Goal: Task Accomplishment & Management: Use online tool/utility

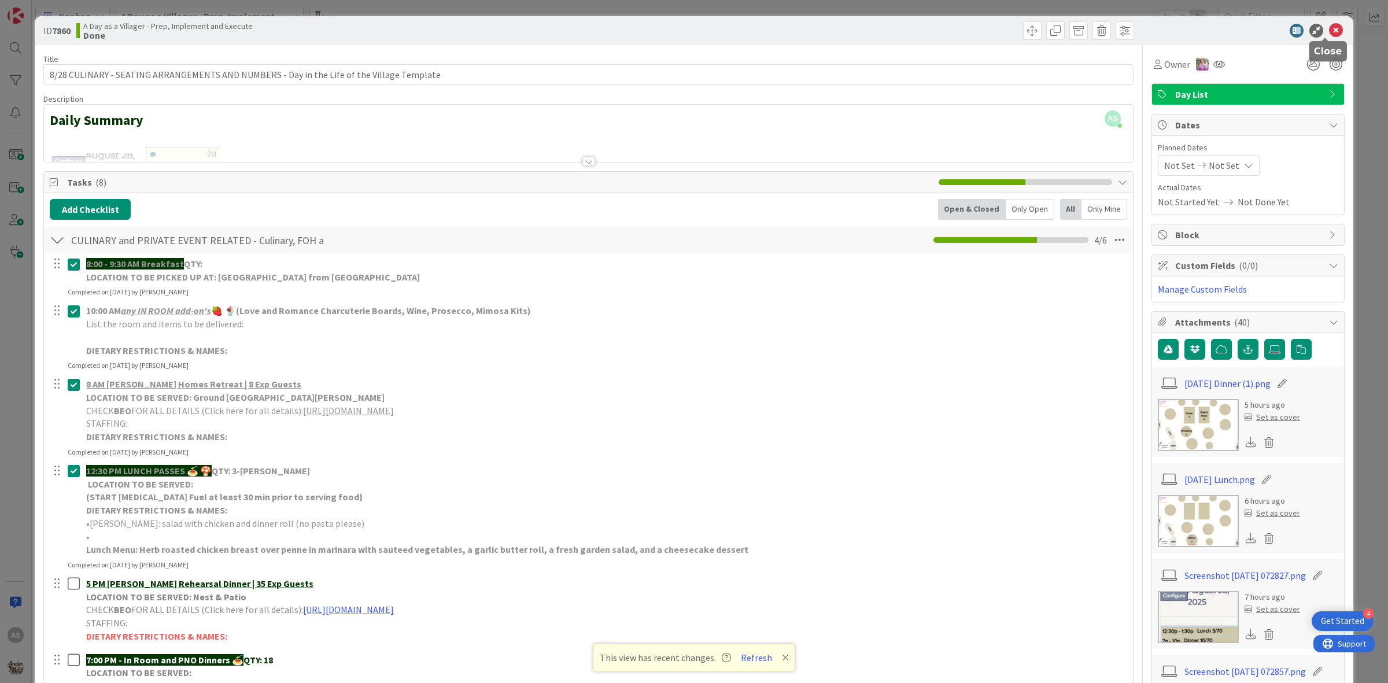
click at [1329, 34] on icon at bounding box center [1336, 31] width 14 height 14
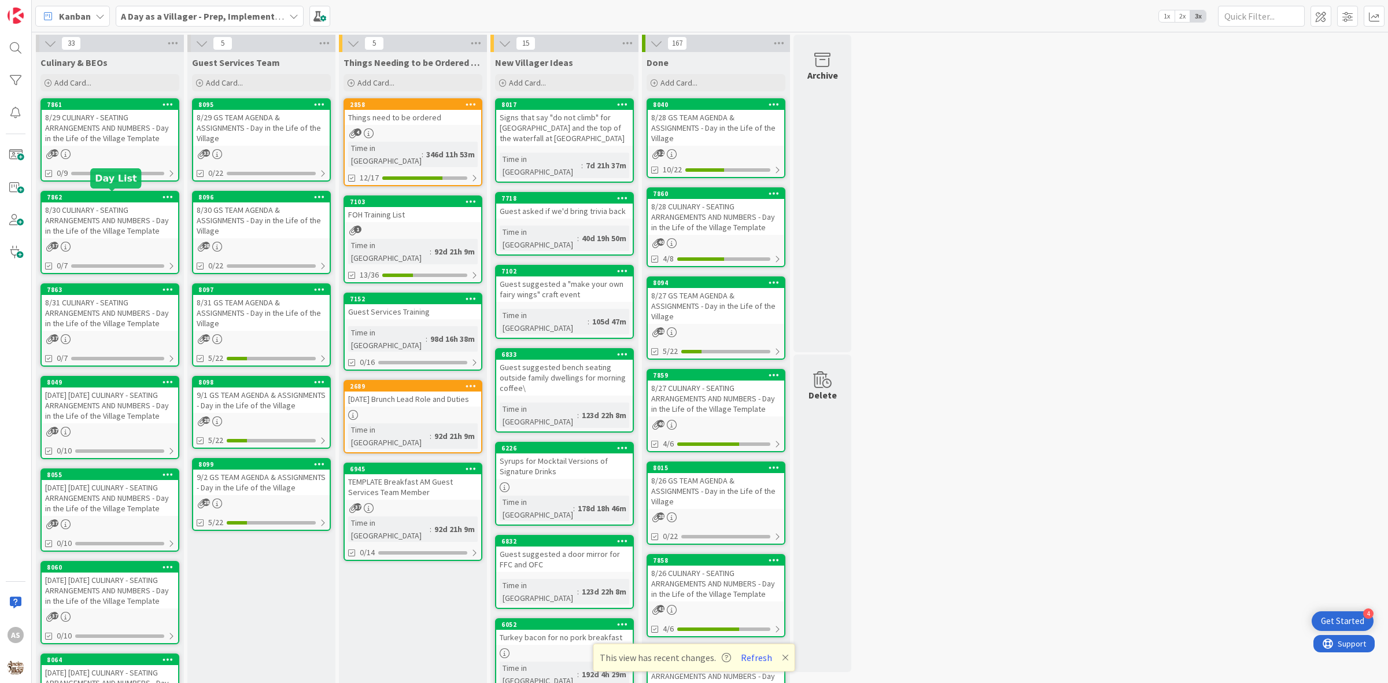
click at [101, 135] on div "8/29 CULINARY - SEATING ARRANGEMENTS AND NUMBERS - Day in the Life of the Villa…" at bounding box center [110, 128] width 136 height 36
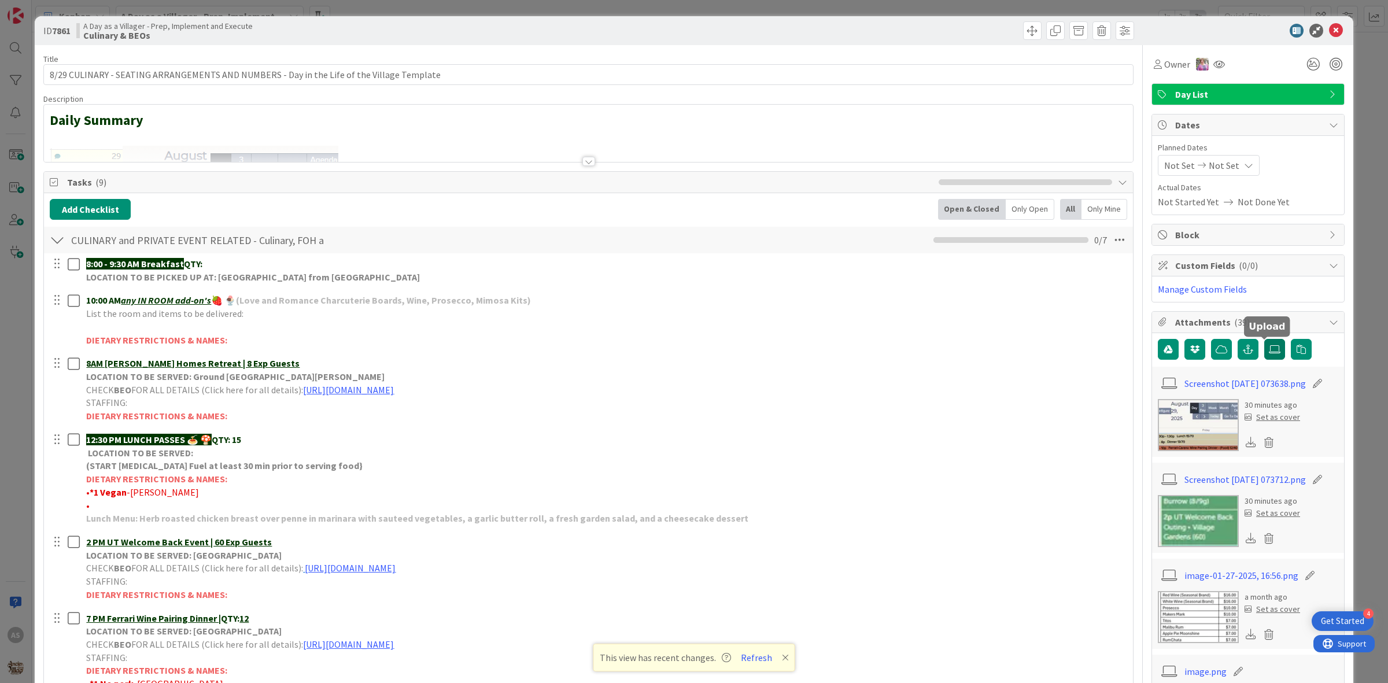
click at [1264, 360] on label at bounding box center [1274, 349] width 21 height 21
click at [1264, 339] on input "file" at bounding box center [1264, 339] width 0 height 0
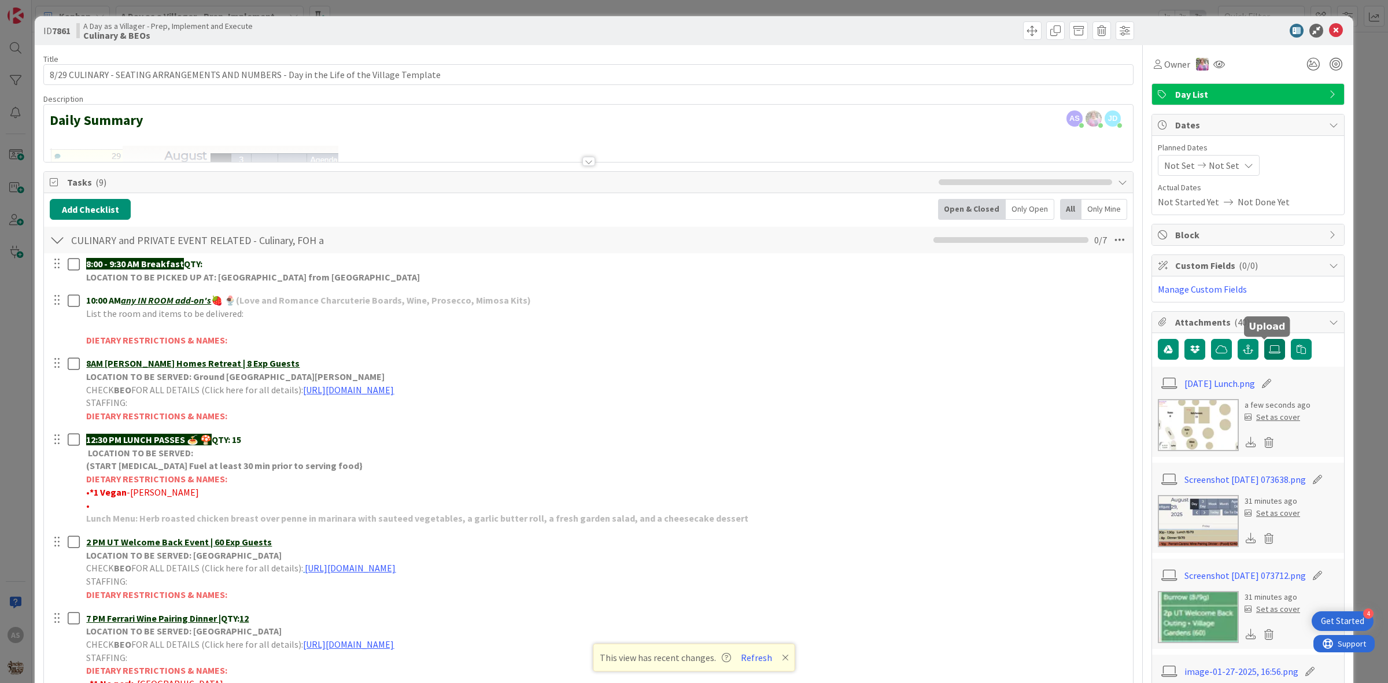
click at [1269, 346] on icon at bounding box center [1275, 349] width 12 height 9
click at [1264, 339] on input "file" at bounding box center [1264, 339] width 0 height 0
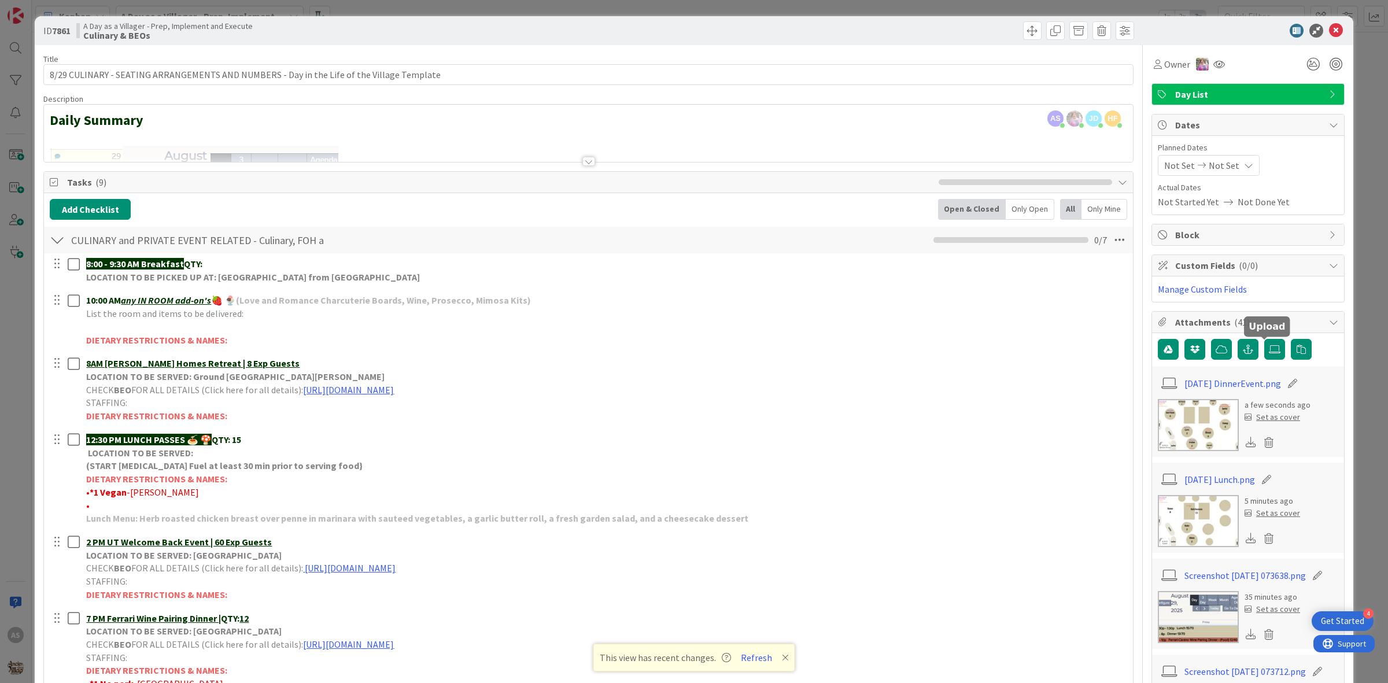
click at [1333, 25] on div at bounding box center [1242, 31] width 205 height 14
click at [1329, 27] on icon at bounding box center [1336, 31] width 14 height 14
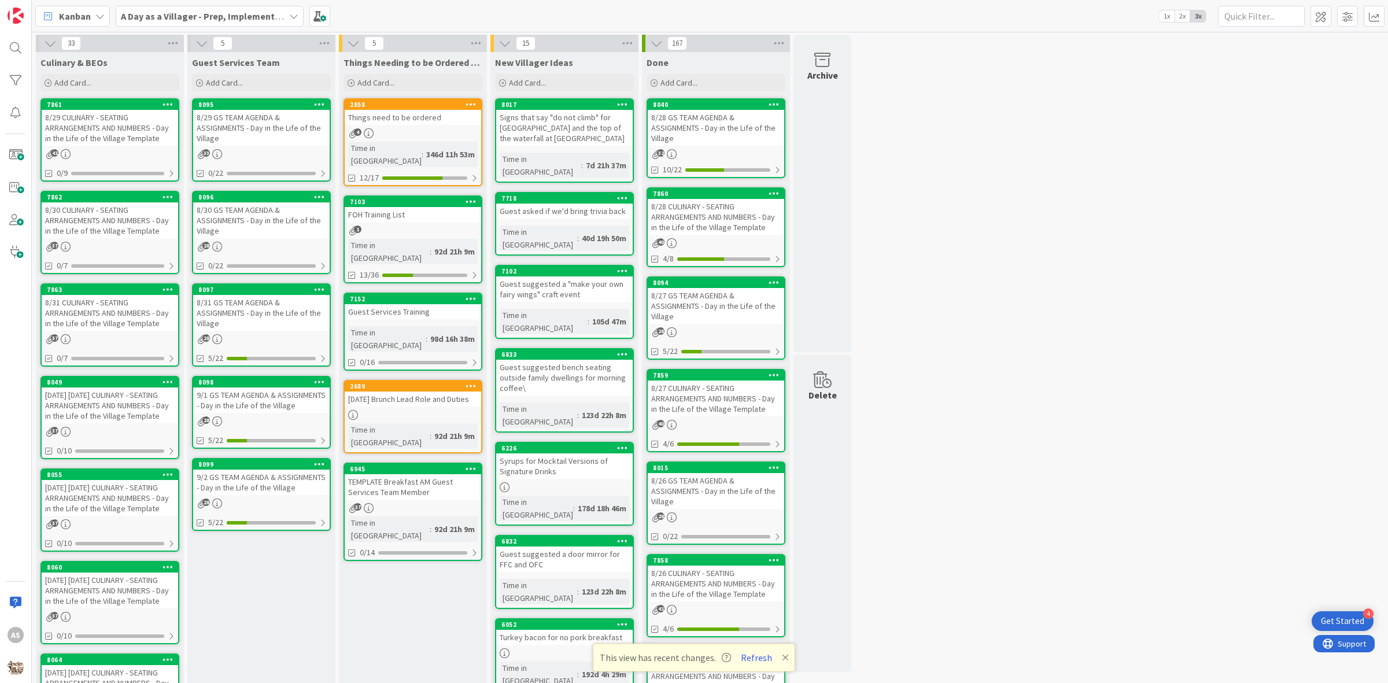
click at [712, 126] on div "8/28 GS TEAM AGENDA & ASSIGNMENTS - Day in the Life of the Village" at bounding box center [716, 128] width 136 height 36
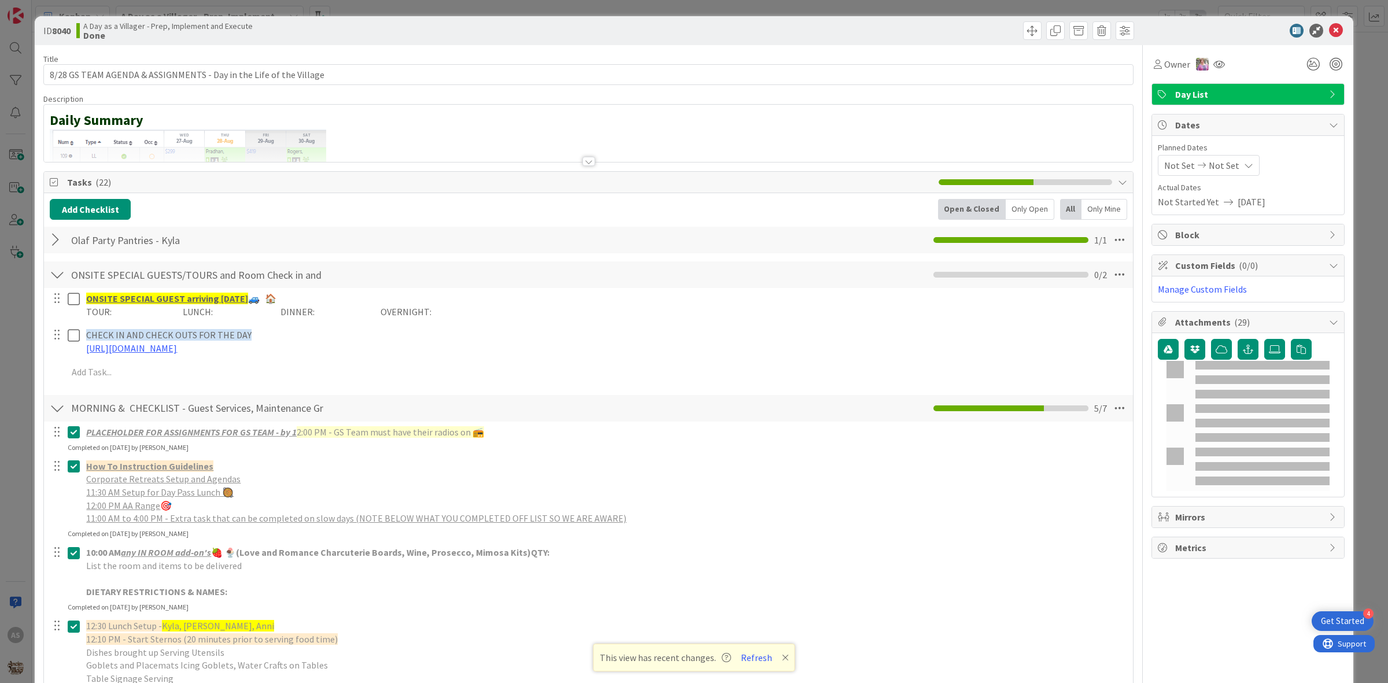
click at [61, 236] on div at bounding box center [57, 240] width 15 height 21
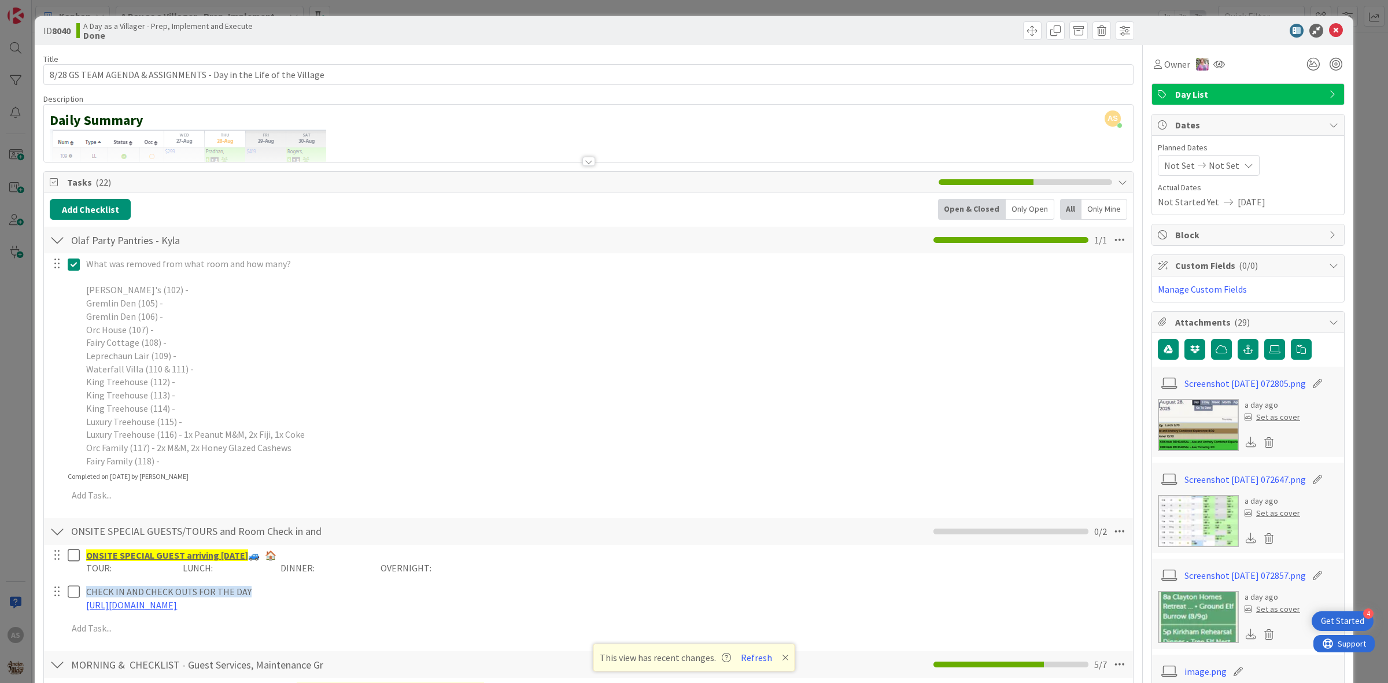
click at [78, 264] on icon at bounding box center [76, 264] width 17 height 14
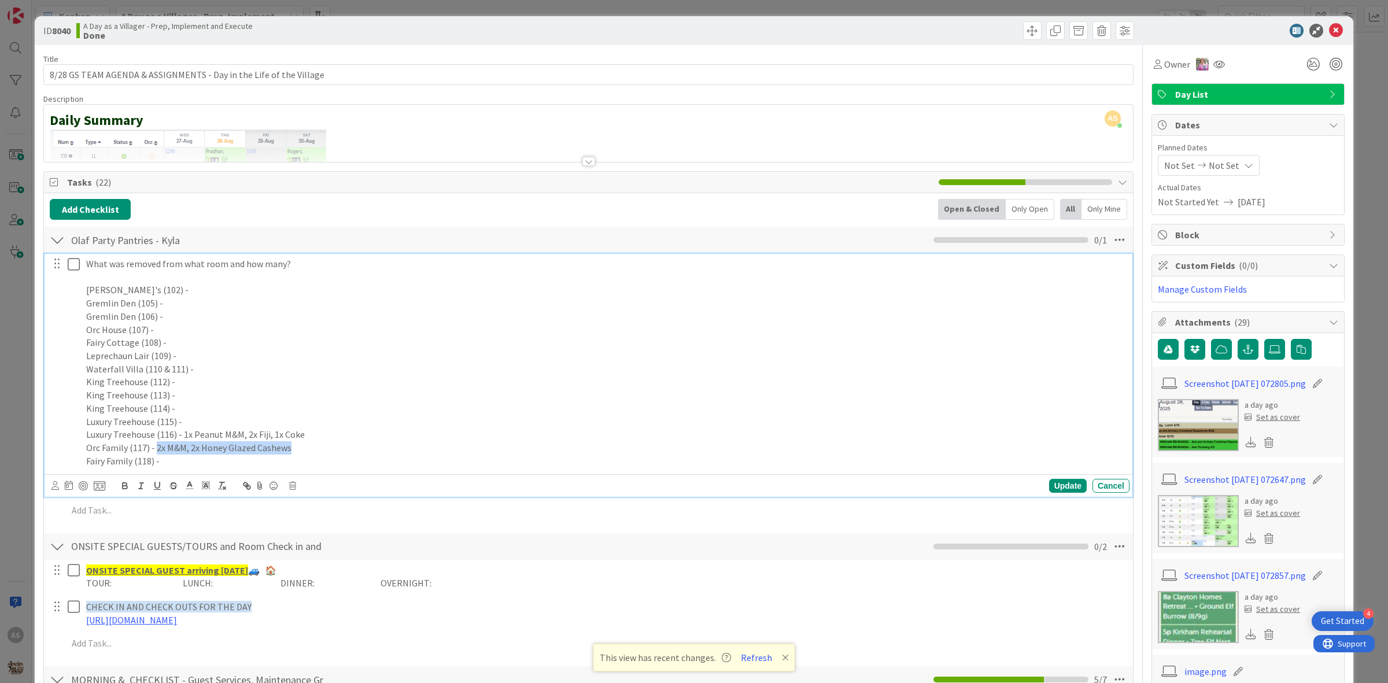
drag, startPoint x: 292, startPoint y: 454, endPoint x: 155, endPoint y: 452, distance: 137.0
click at [155, 452] on p "Orc Family (117) - 2x M&M, 2x Honey Glazed Cashews" at bounding box center [605, 447] width 1038 height 13
copy p "2x M&M, 2x Honey Glazed Cashews"
drag, startPoint x: 314, startPoint y: 442, endPoint x: 250, endPoint y: 437, distance: 63.9
click at [250, 437] on div "What was removed from what room and how many? Bokee's (102) - Gremlin Den (105)…" at bounding box center [606, 362] width 1048 height 217
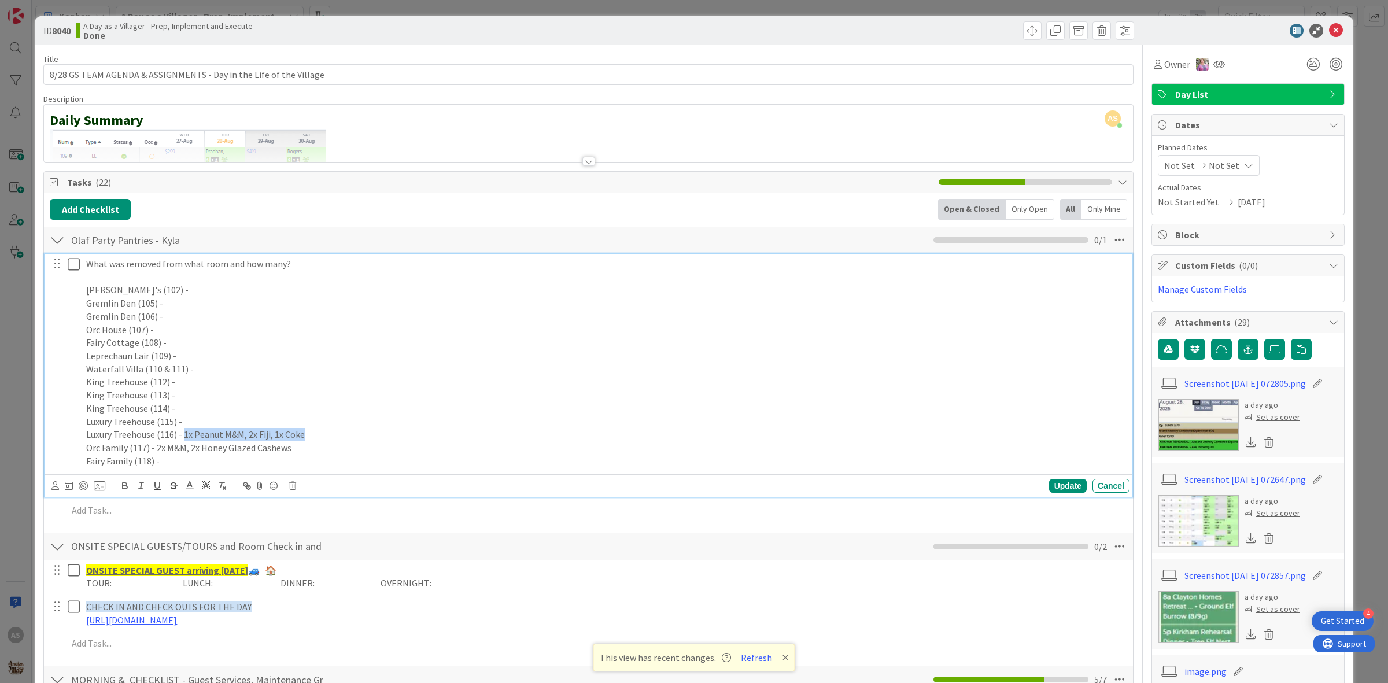
drag, startPoint x: 316, startPoint y: 437, endPoint x: 182, endPoint y: 438, distance: 134.1
click at [182, 438] on p "Luxury Treehouse (116) - 1x Peanut M&M, 2x Fiji, 1x Coke" at bounding box center [605, 434] width 1038 height 13
copy p "1x Peanut M&M, 2x Fiji, 1x Coke"
click at [449, 446] on p "Orc Family (117) - 2x M&M, 2x Honey Glazed Cashews" at bounding box center [605, 447] width 1038 height 13
click at [77, 264] on icon at bounding box center [76, 264] width 17 height 14
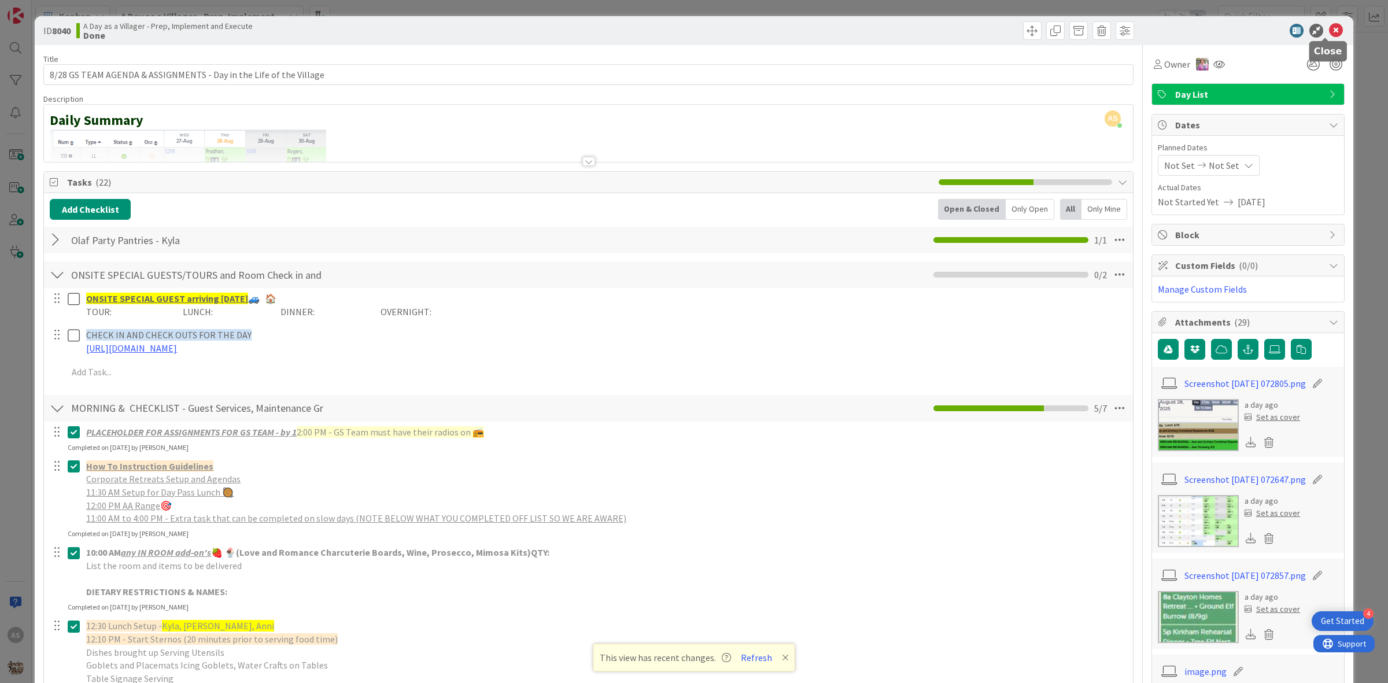
click at [1329, 33] on icon at bounding box center [1336, 31] width 14 height 14
